Goal: Information Seeking & Learning: Learn about a topic

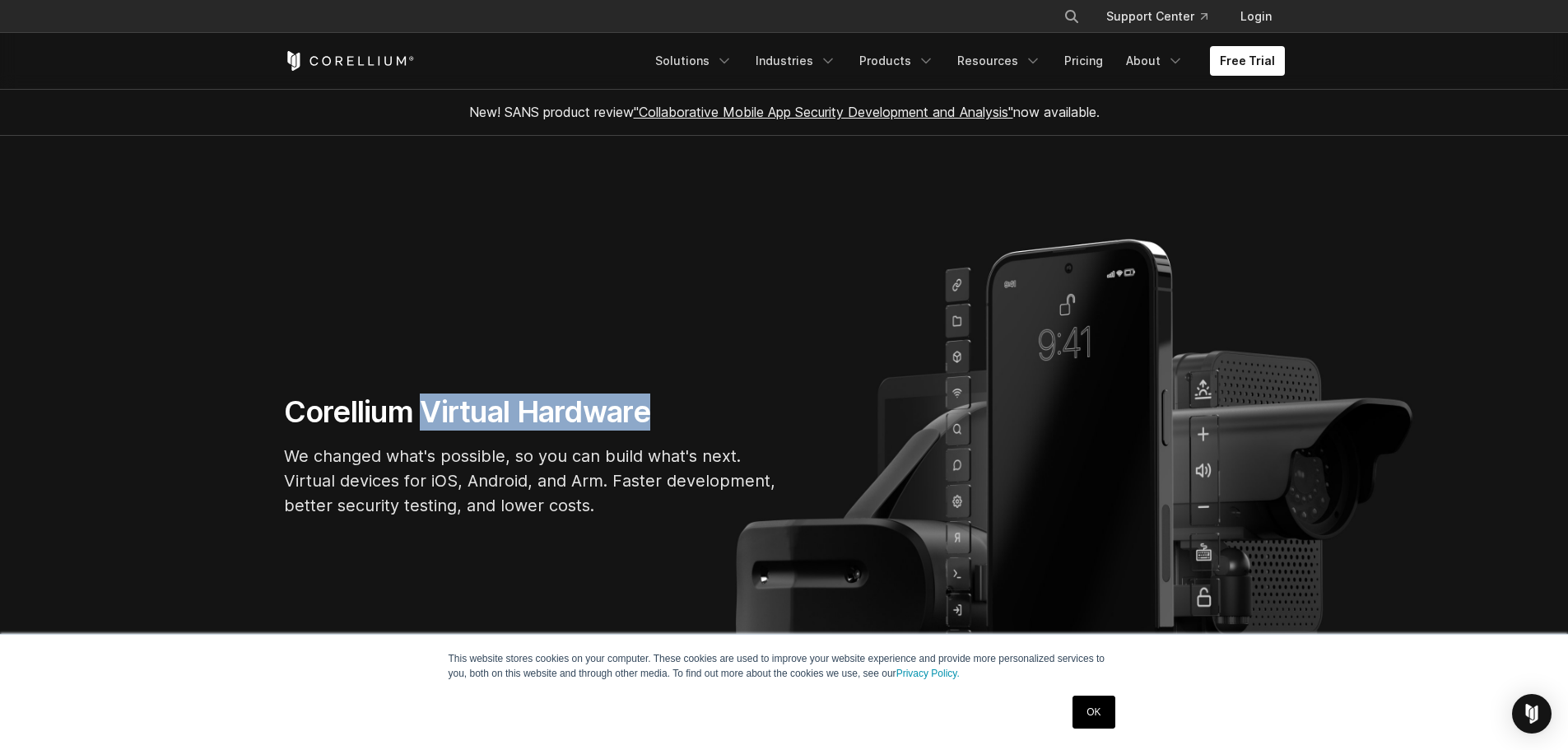
drag, startPoint x: 429, startPoint y: 408, endPoint x: 653, endPoint y: 417, distance: 224.2
click at [653, 417] on h1 "Corellium Virtual Hardware" at bounding box center [530, 411] width 494 height 37
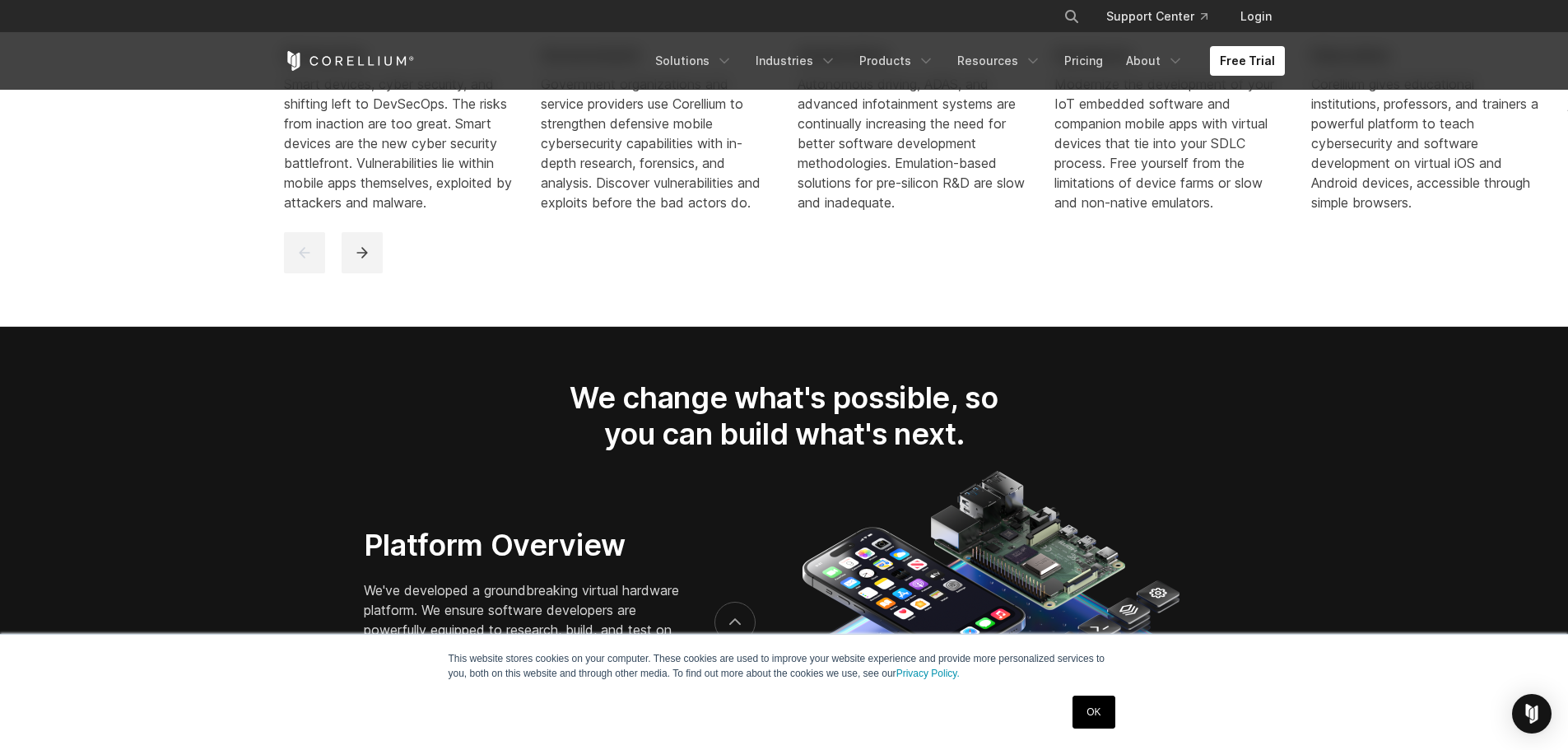
scroll to position [2306, 0]
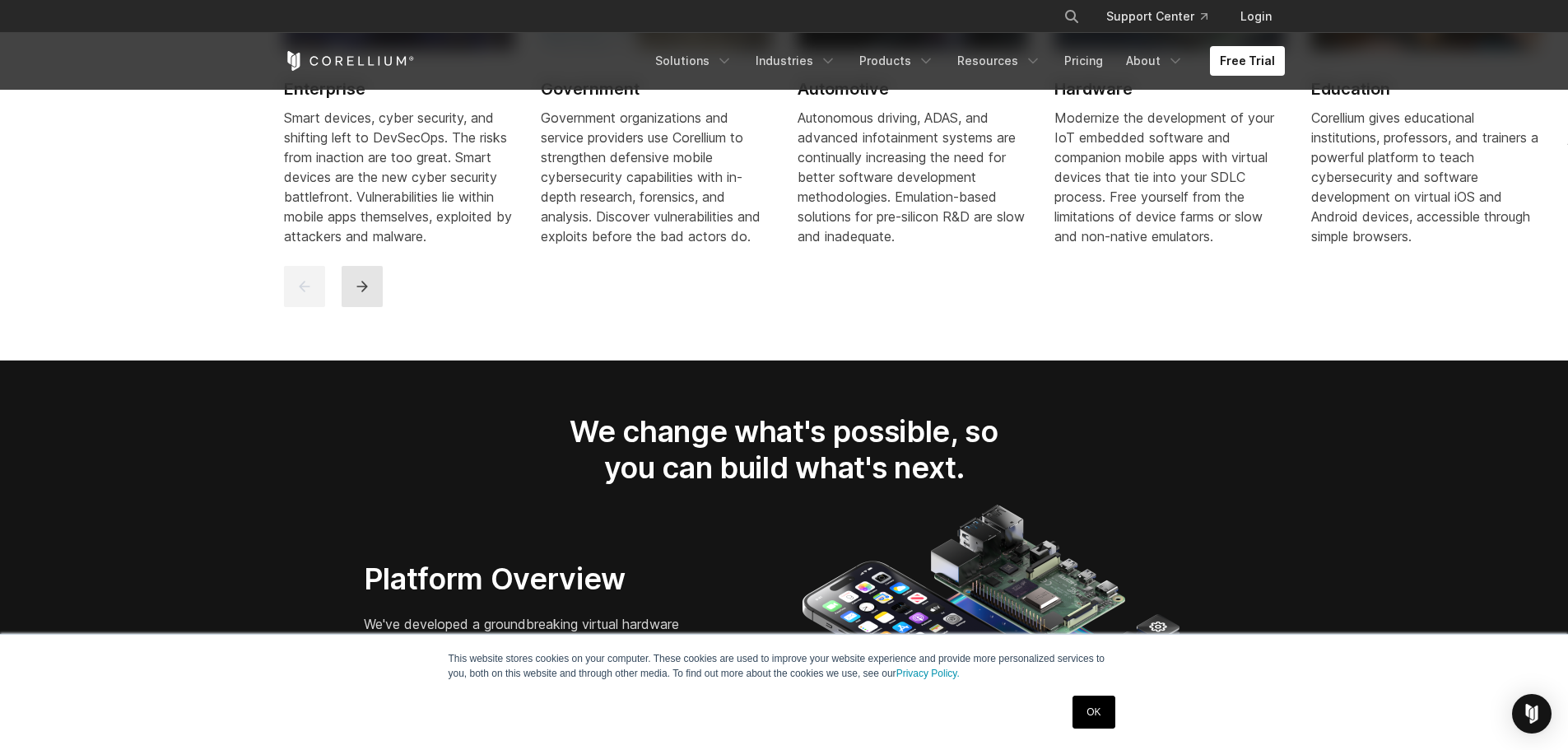
click at [358, 294] on icon "next" at bounding box center [362, 286] width 16 height 16
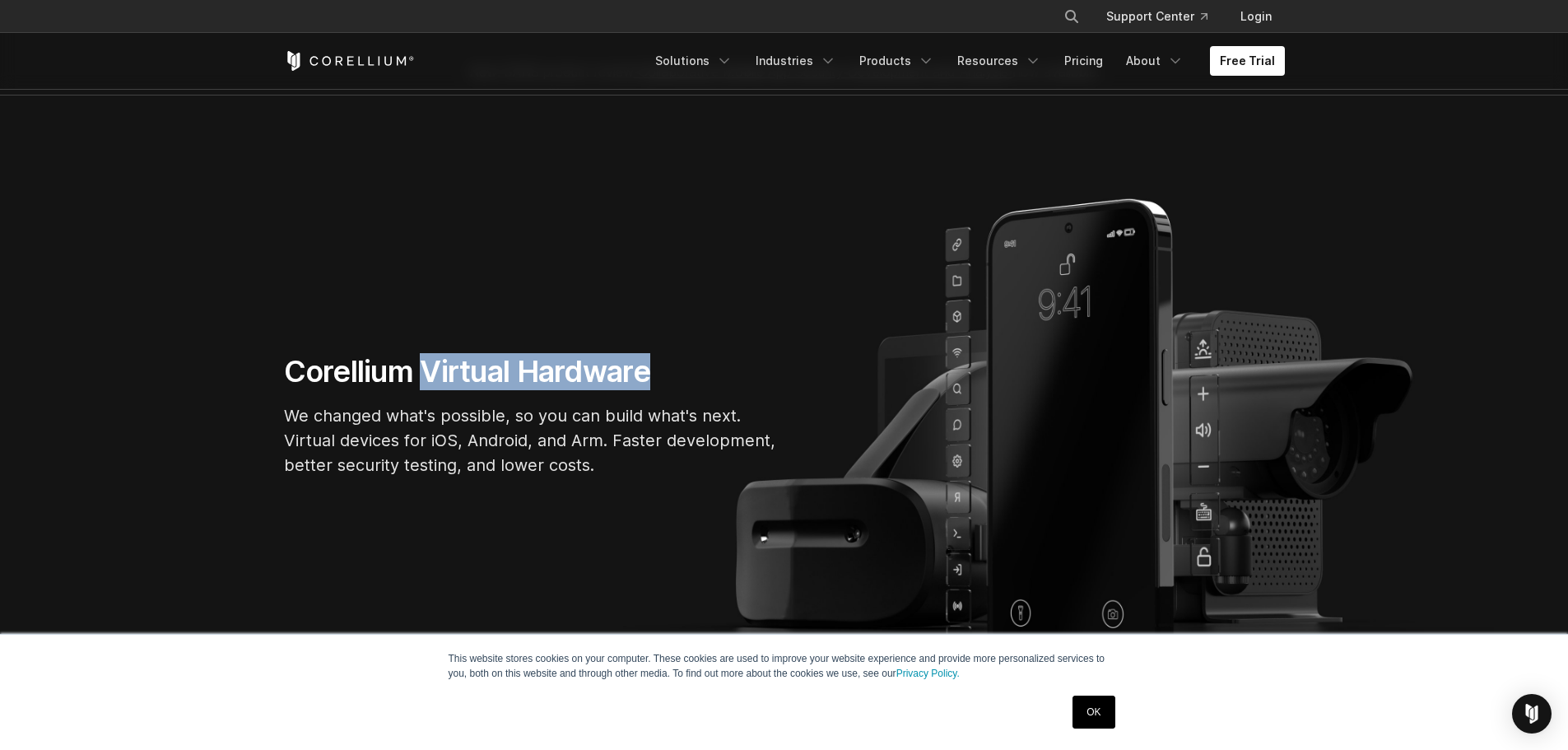
scroll to position [0, 0]
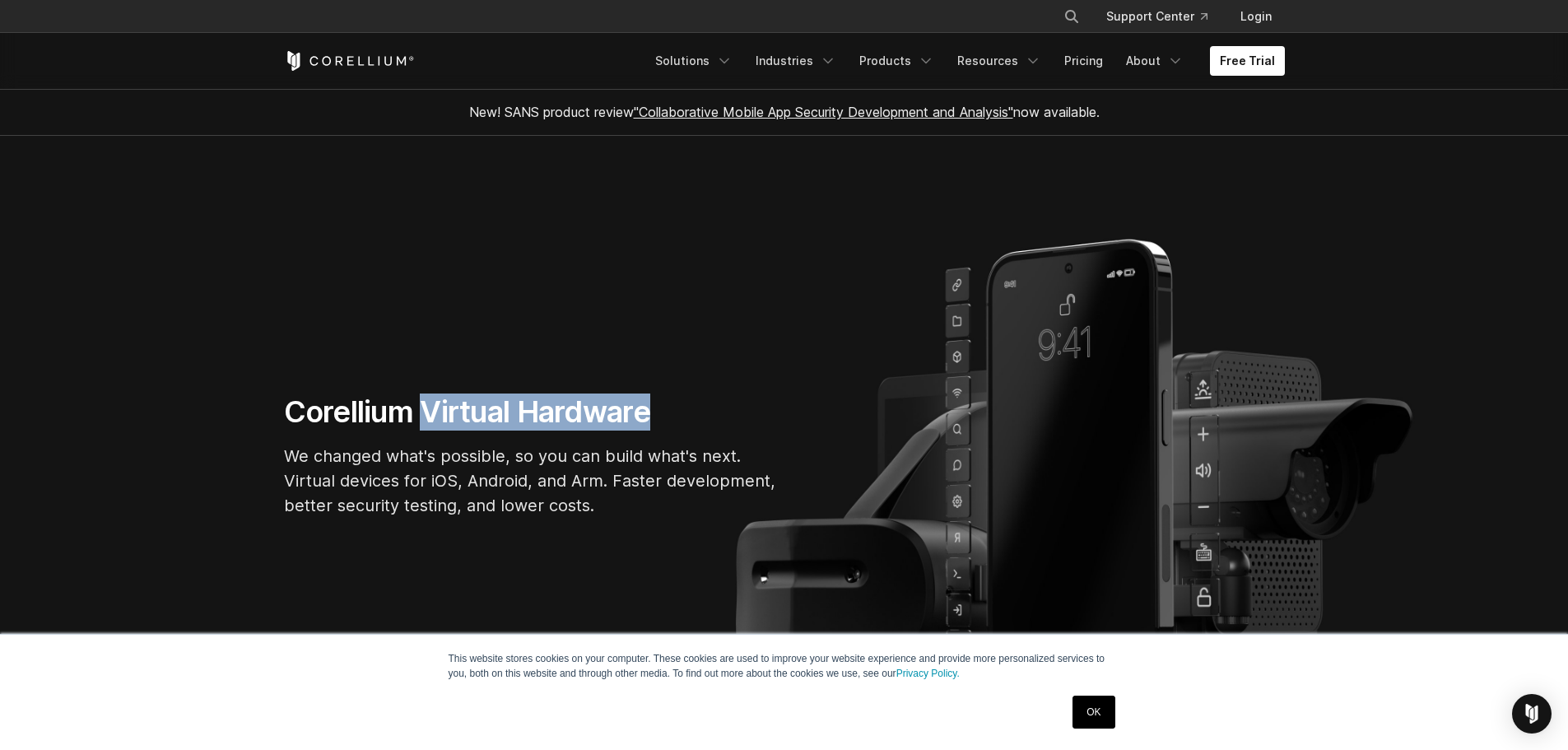
click at [546, 239] on section "Corellium Virtual Hardware We changed what's possible, so you can build what's …" at bounding box center [784, 463] width 1568 height 653
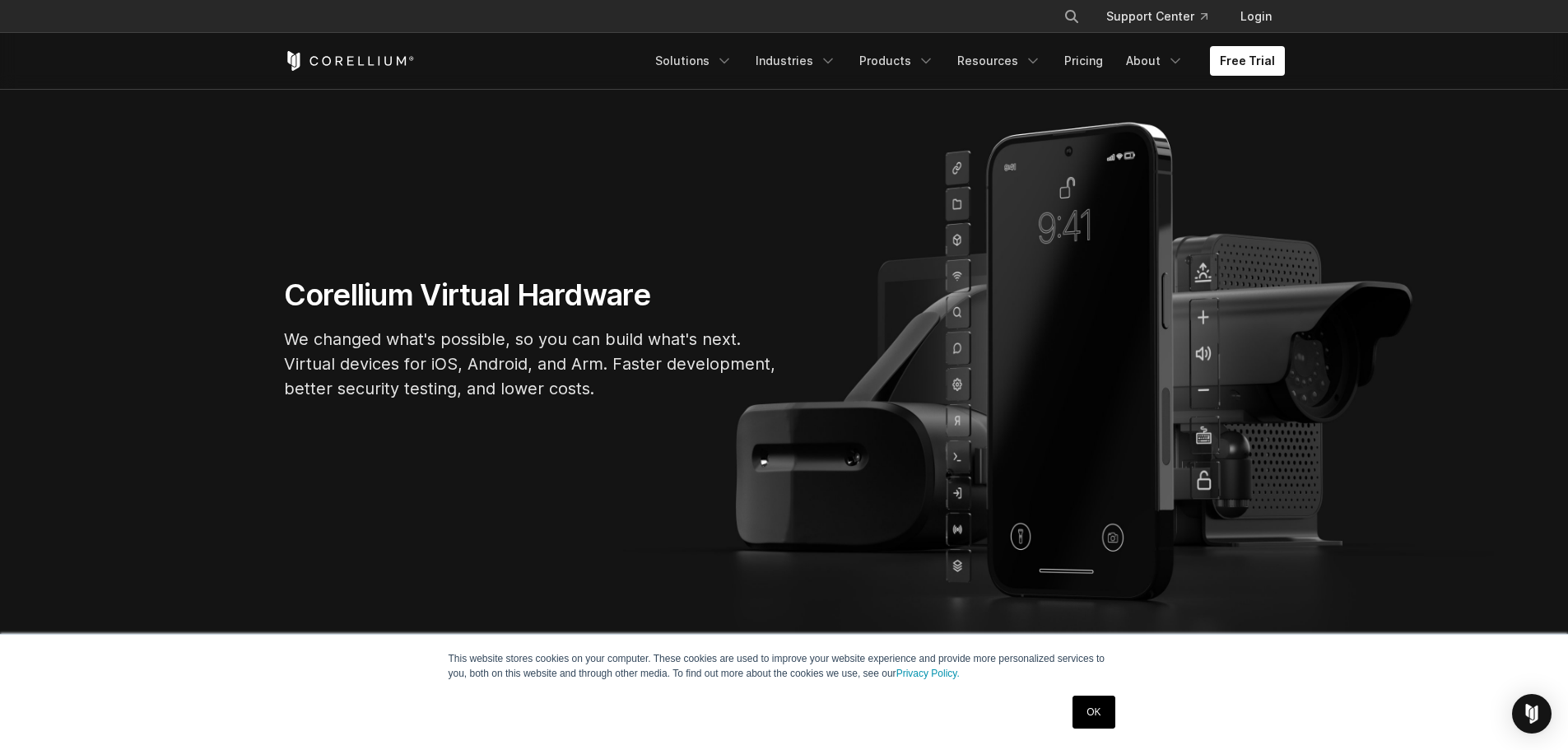
scroll to position [82, 0]
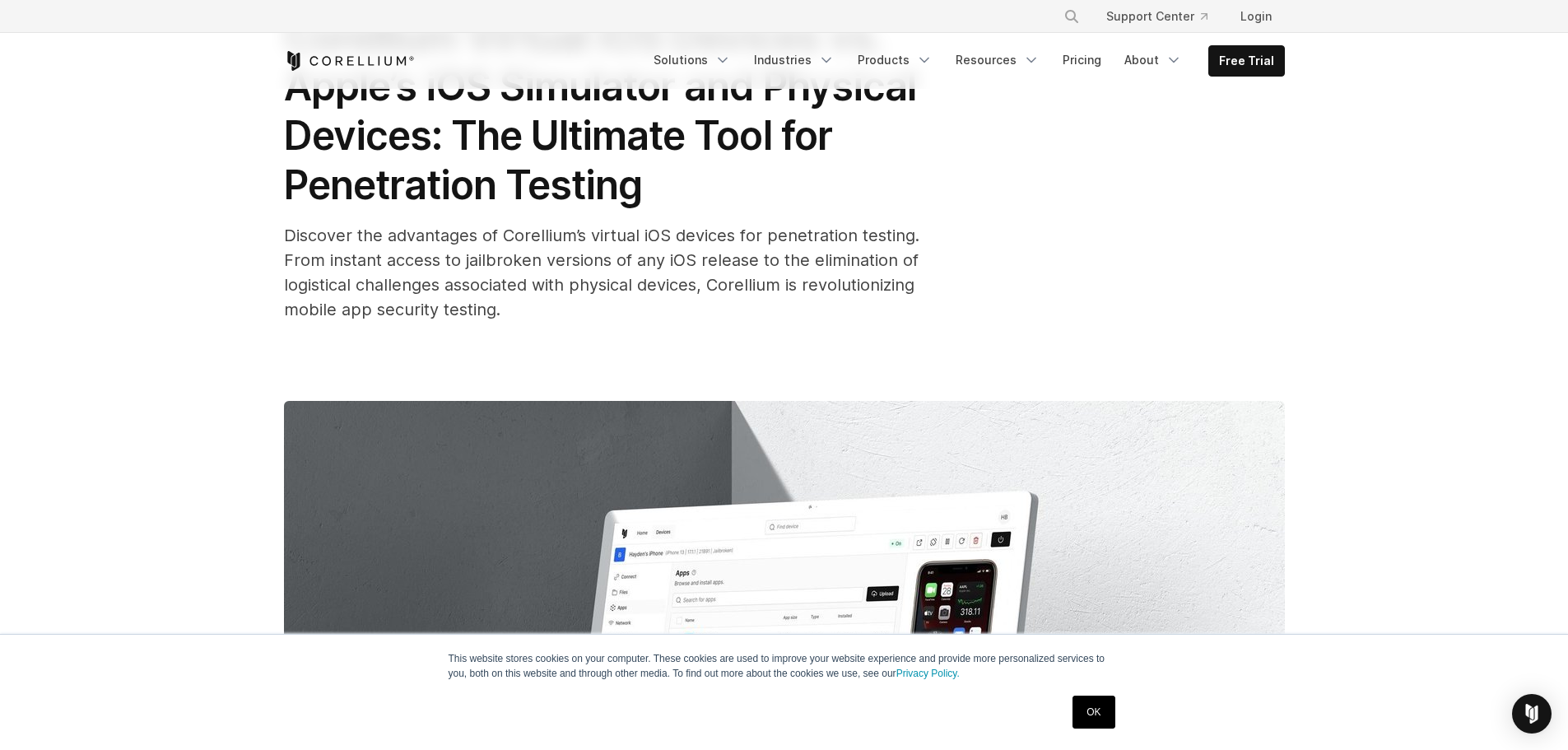
scroll to position [411, 0]
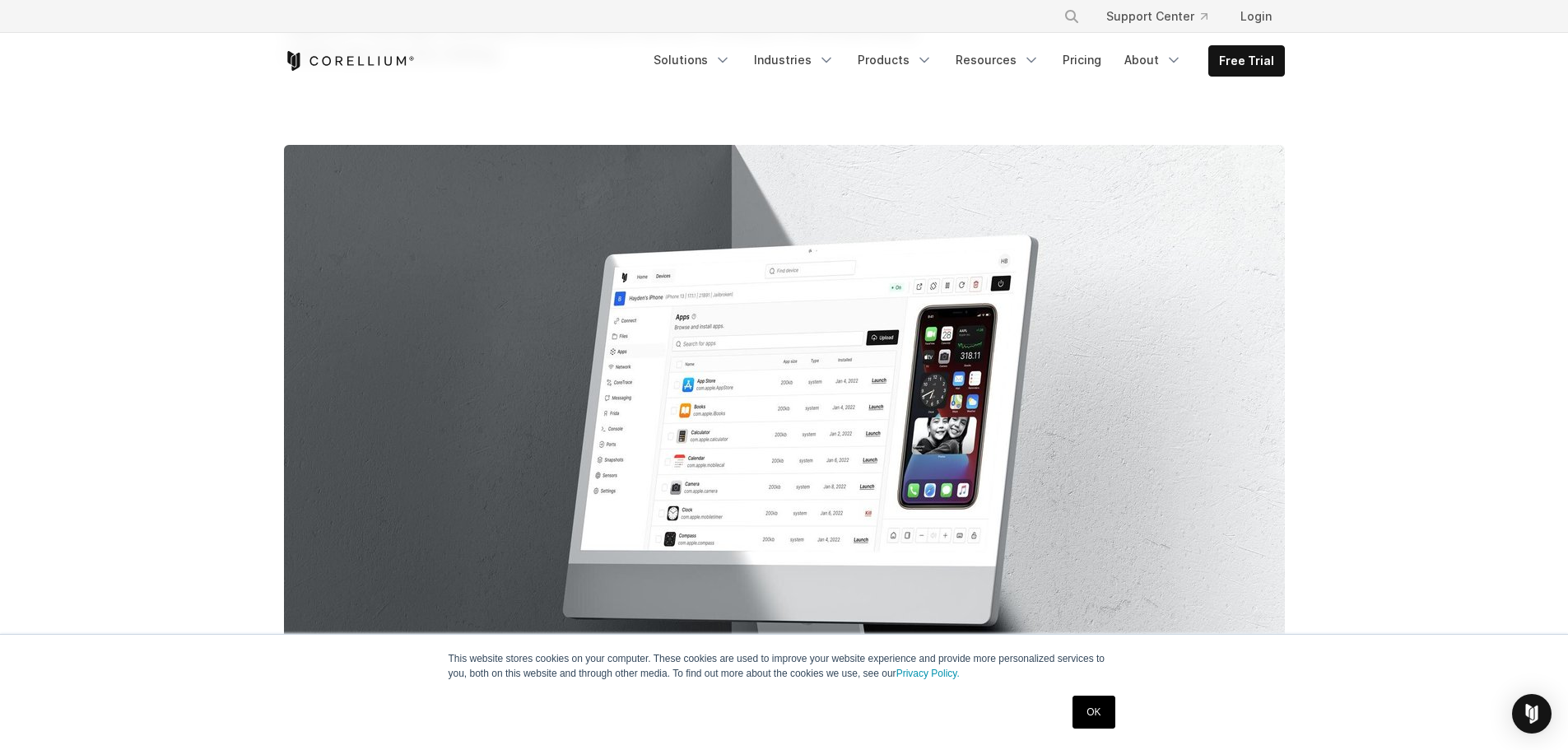
click at [949, 489] on img at bounding box center [784, 520] width 1001 height 751
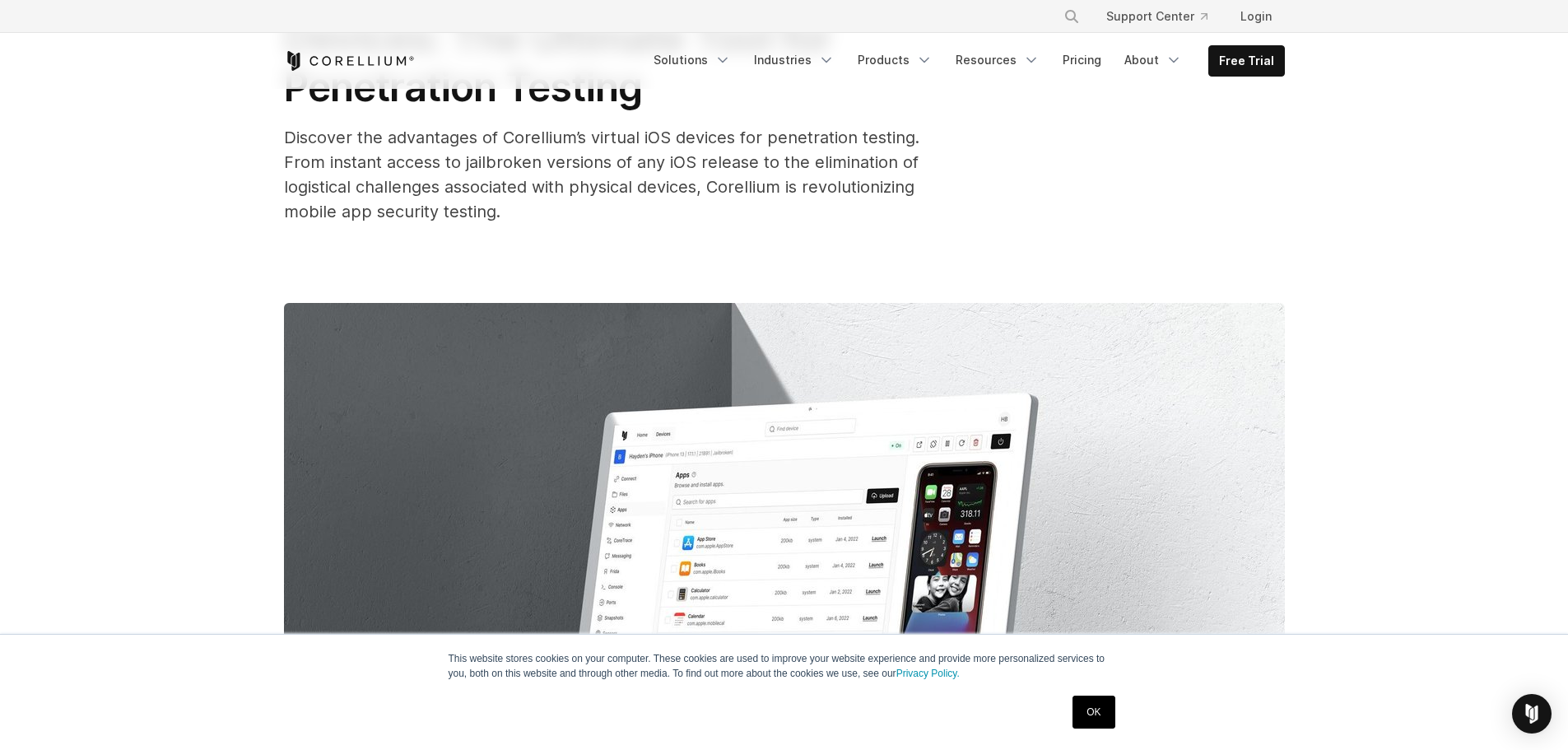
scroll to position [165, 0]
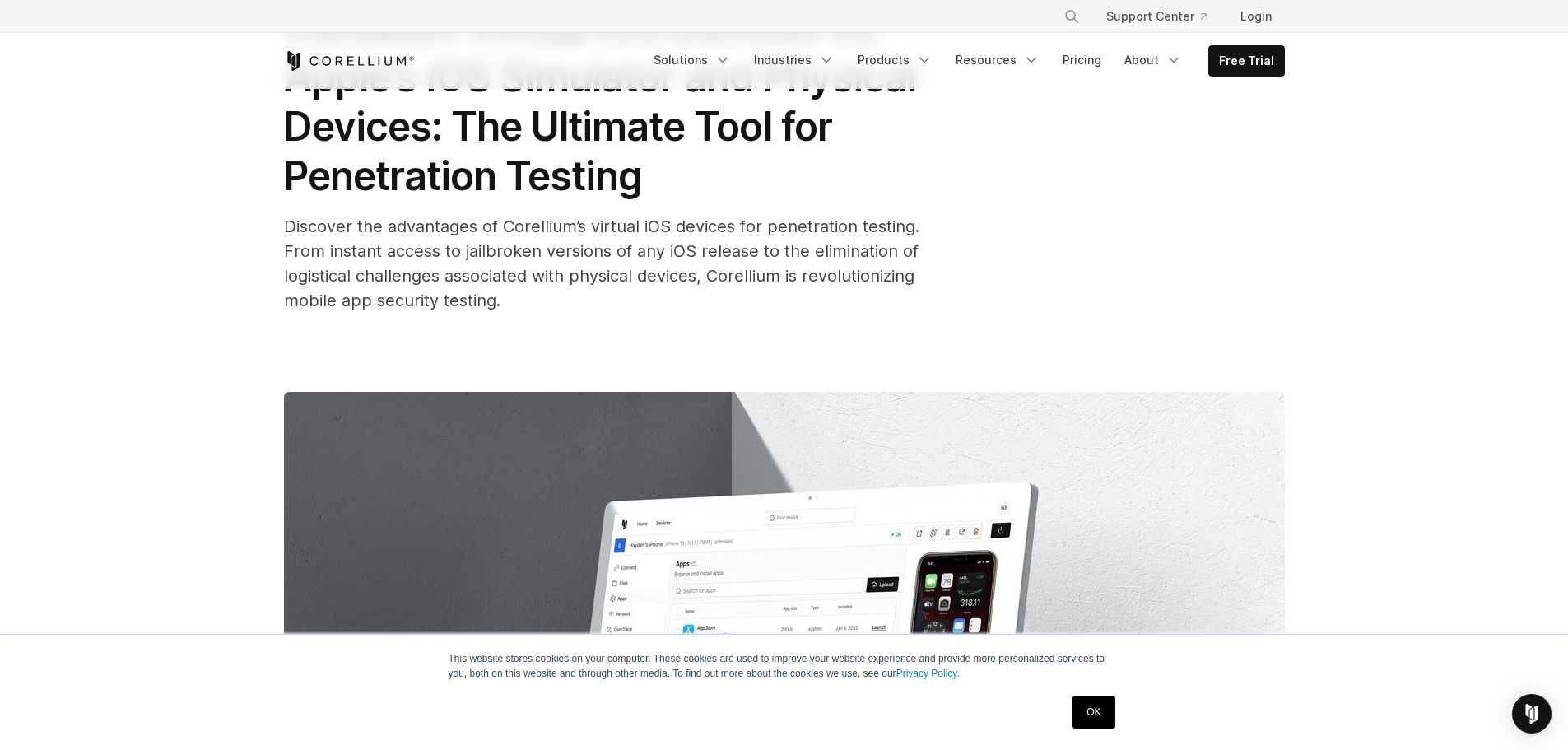
click at [1094, 711] on link "OK" at bounding box center [1093, 712] width 42 height 33
